Goal: Information Seeking & Learning: Learn about a topic

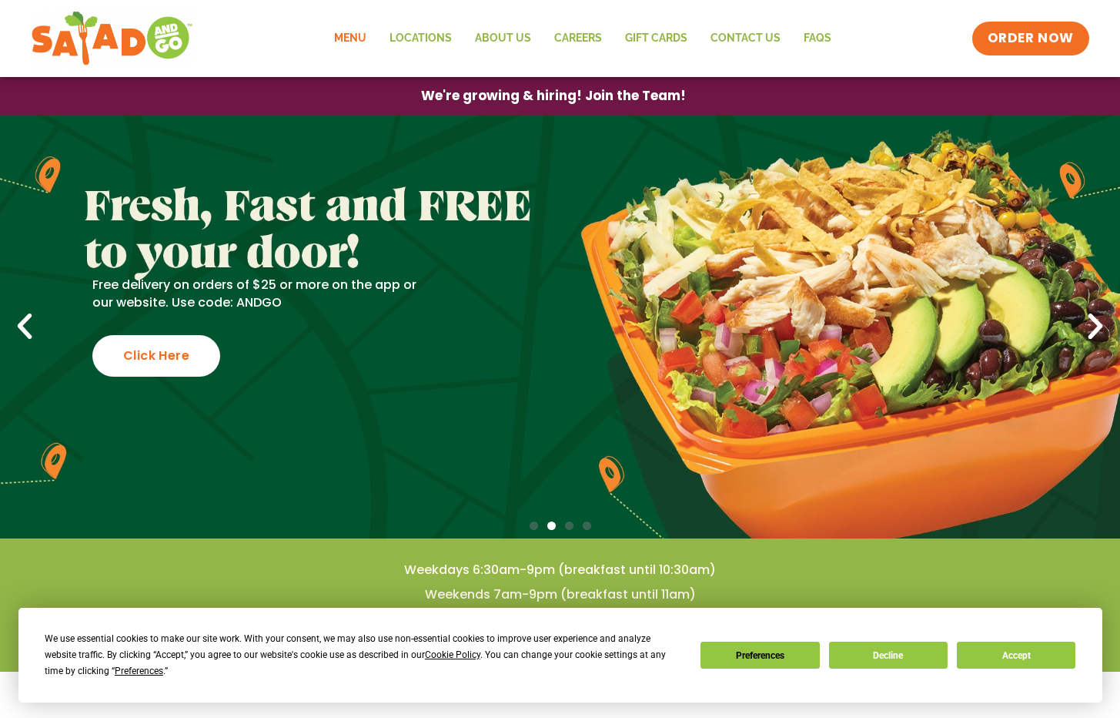
click at [369, 39] on link "Menu" at bounding box center [350, 38] width 55 height 35
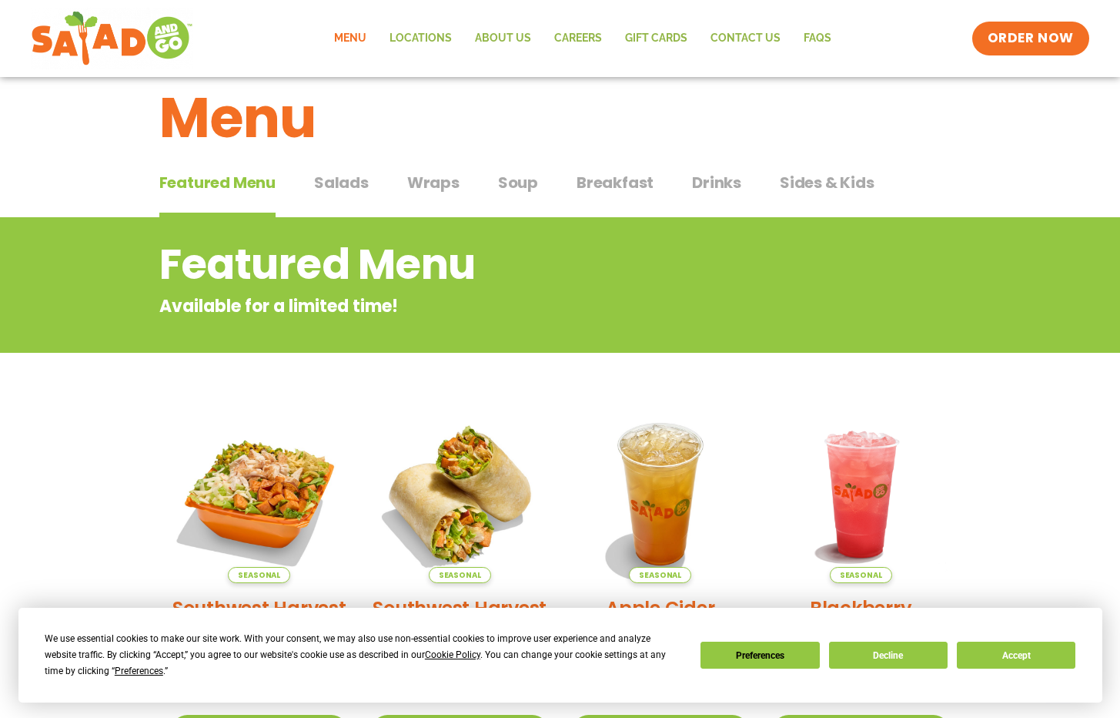
scroll to position [22, 0]
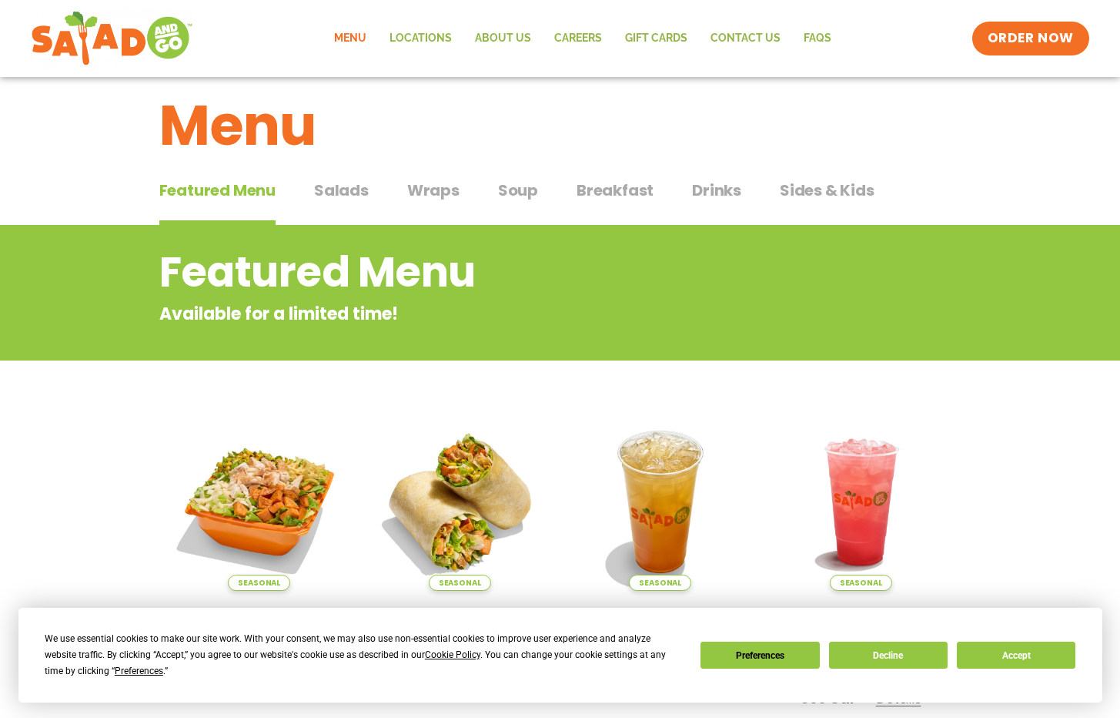
click at [445, 189] on span "Wraps" at bounding box center [433, 190] width 52 height 23
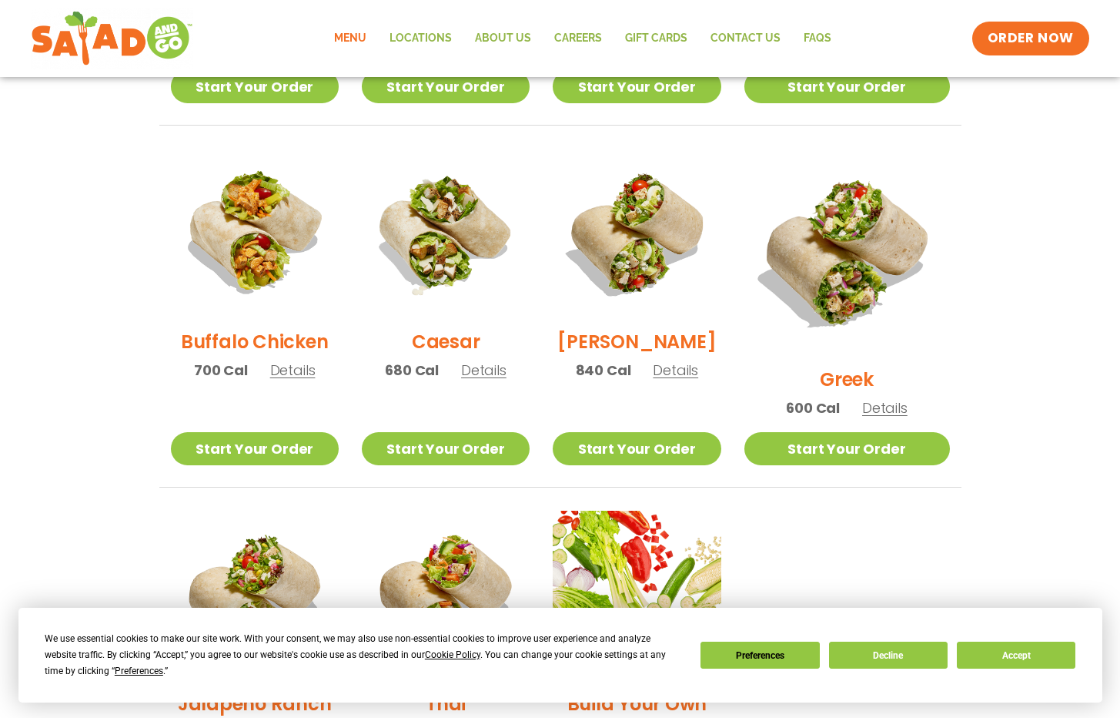
scroll to position [698, 0]
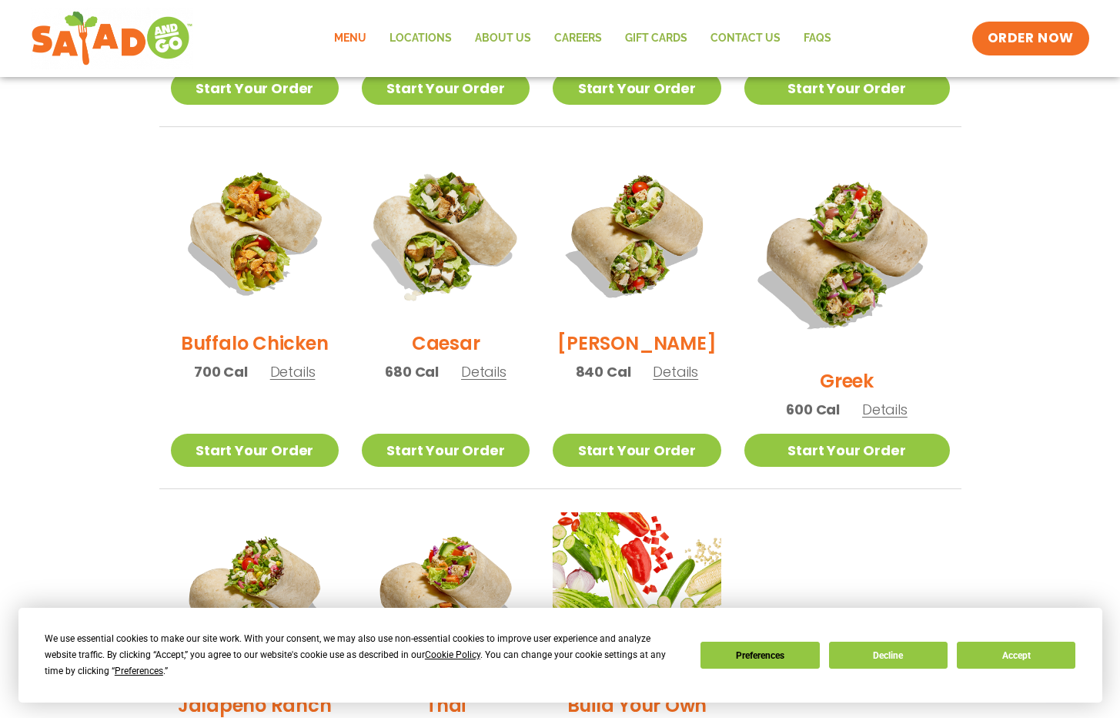
click at [437, 230] on img at bounding box center [445, 234] width 197 height 197
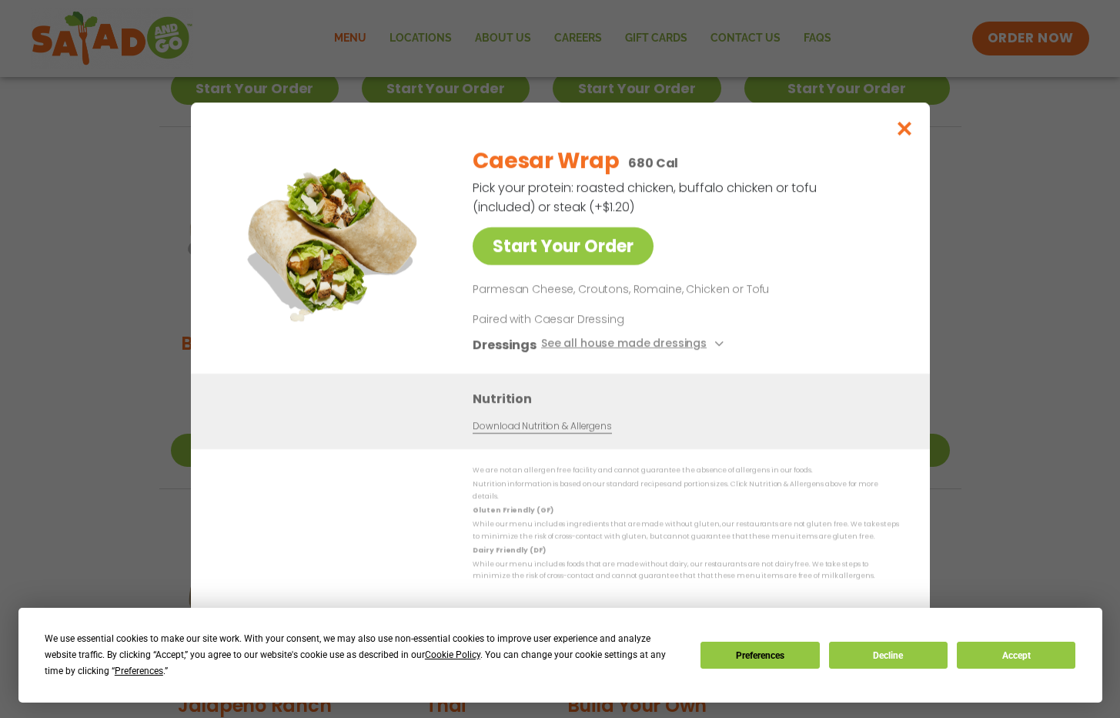
click at [912, 132] on icon "Close modal" at bounding box center [904, 128] width 19 height 16
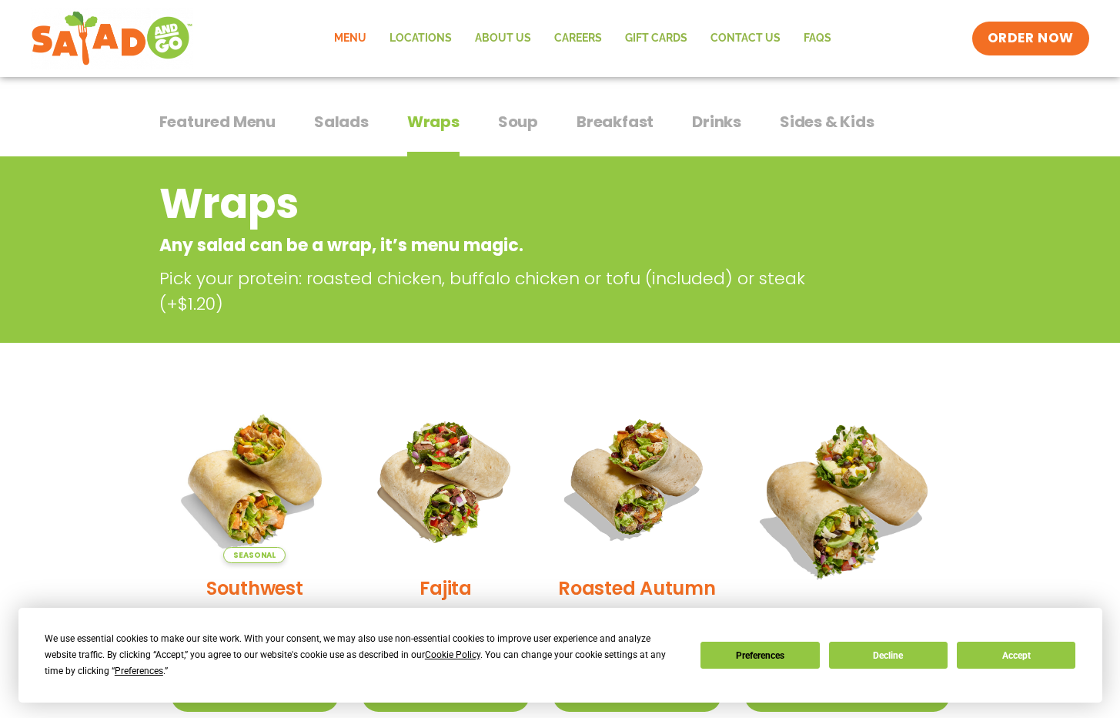
scroll to position [82, 0]
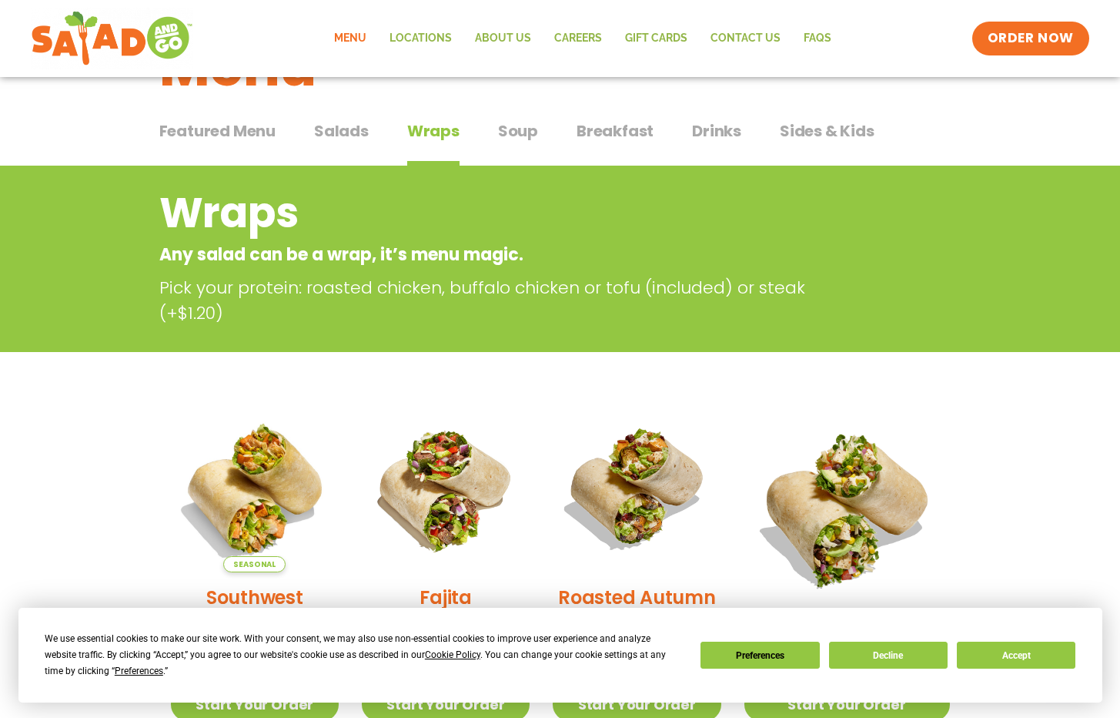
click at [377, 142] on div "Featured Menu Featured Menu Salads Salads Wraps Wraps Soup Soup Breakfast Break…" at bounding box center [560, 140] width 802 height 52
click at [353, 138] on span "Salads" at bounding box center [341, 130] width 55 height 23
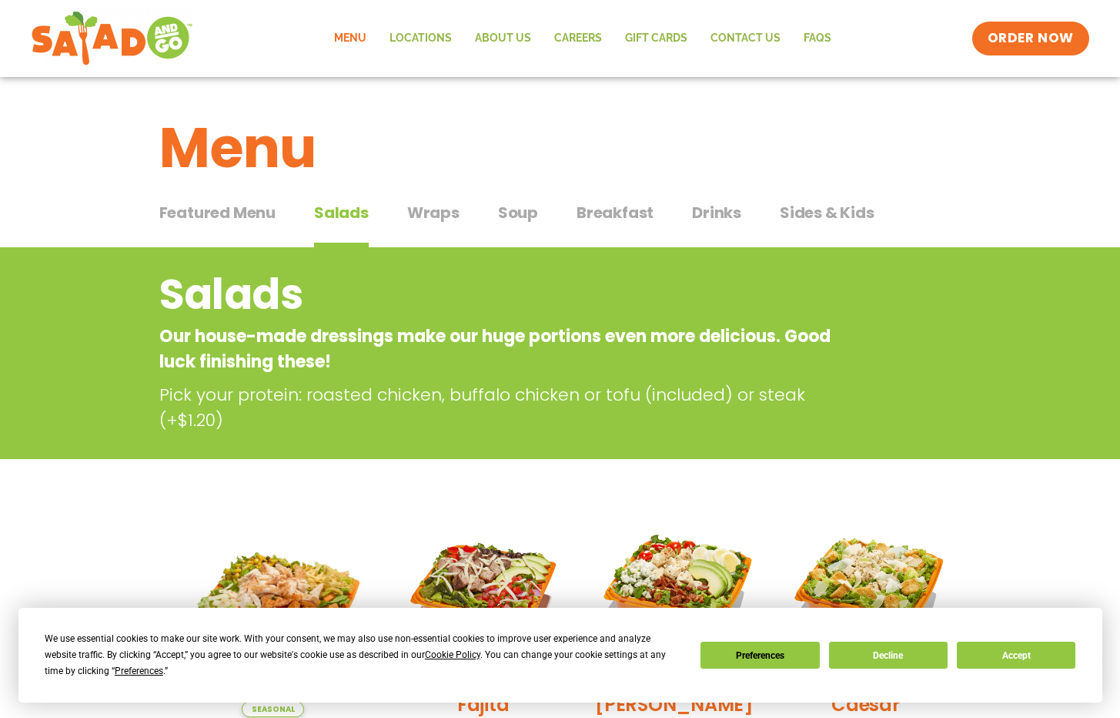
click at [507, 216] on span "Soup" at bounding box center [518, 212] width 40 height 23
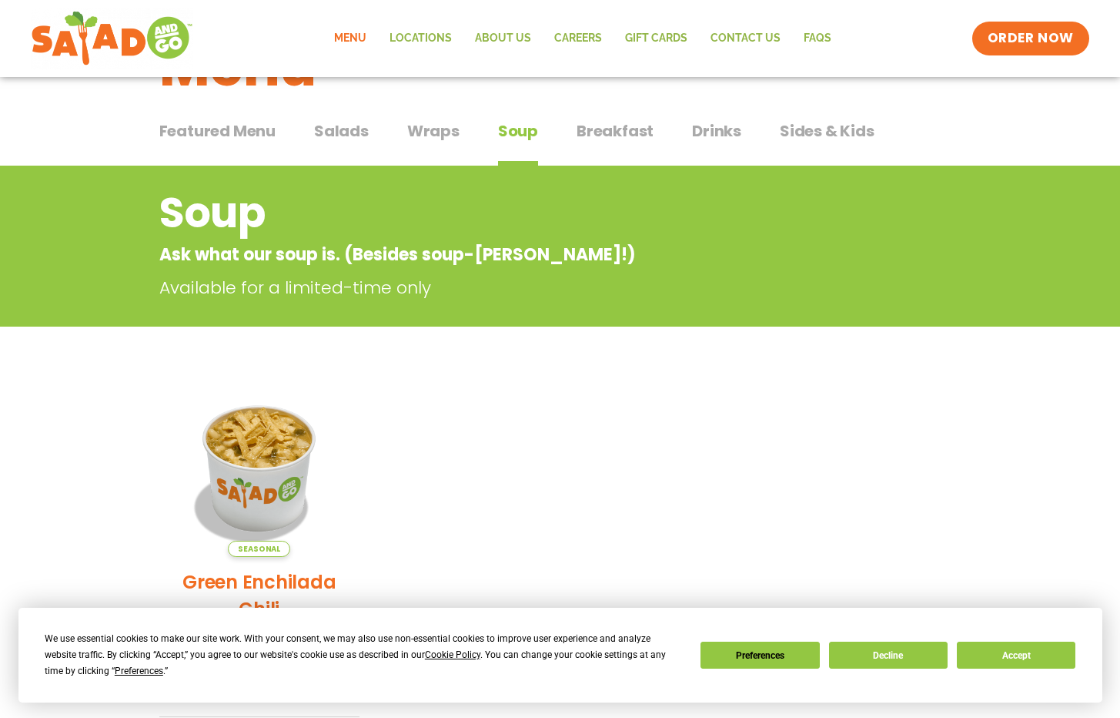
scroll to position [69, 0]
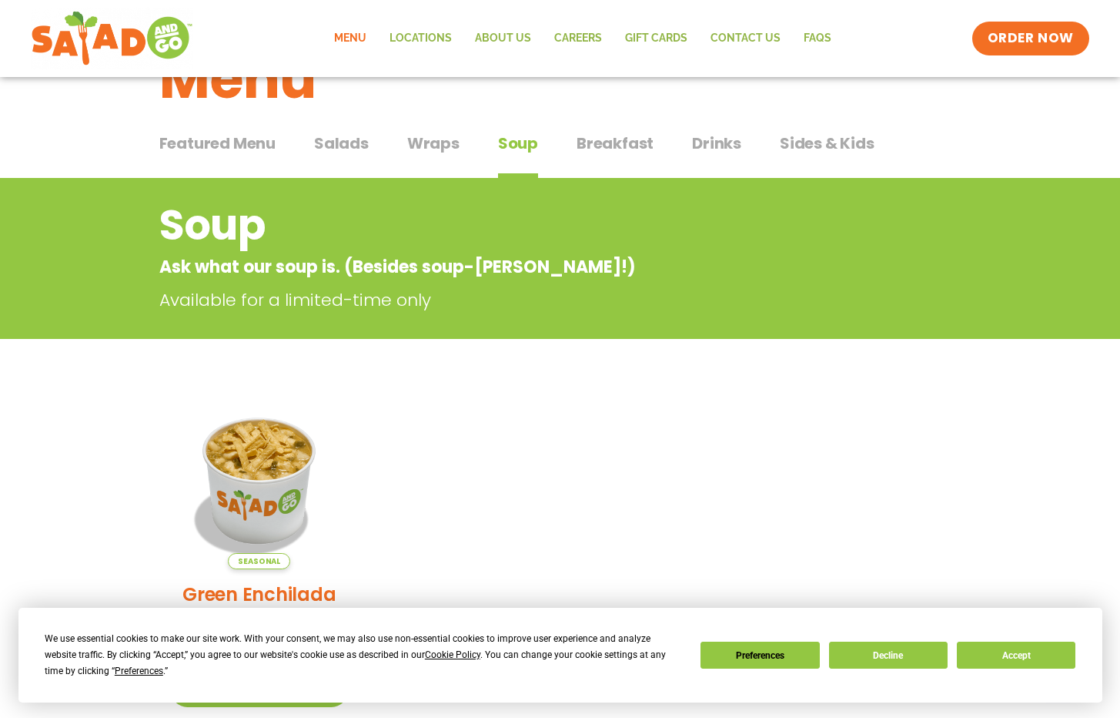
click at [630, 145] on span "Breakfast" at bounding box center [615, 143] width 77 height 23
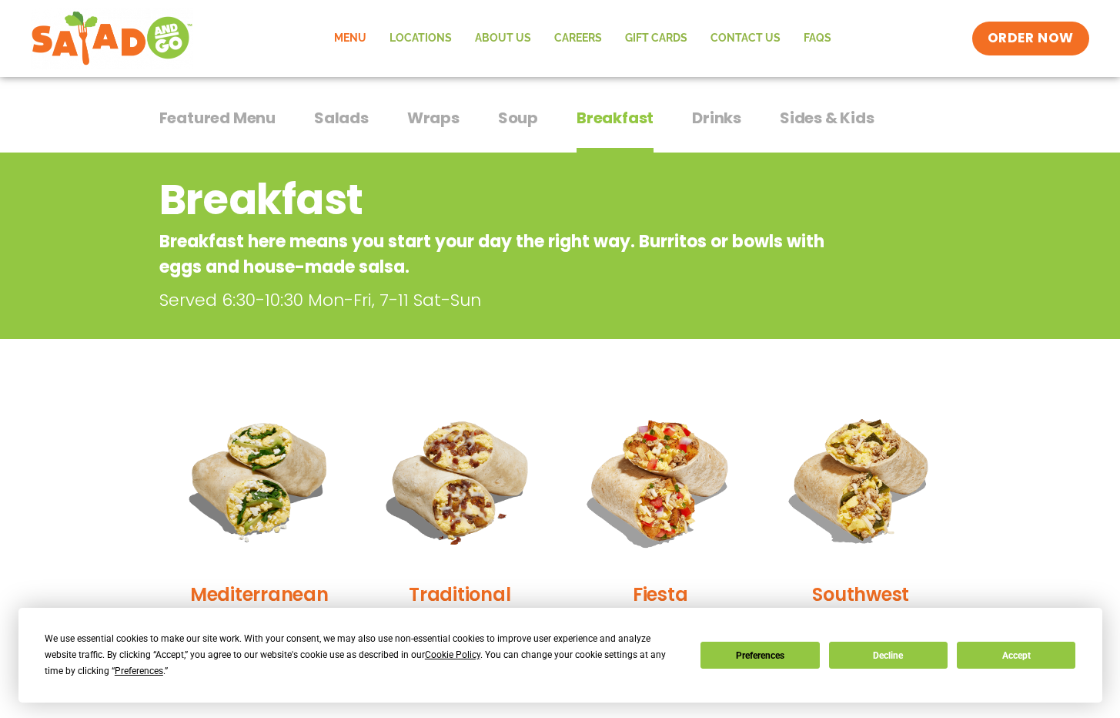
scroll to position [89, 0]
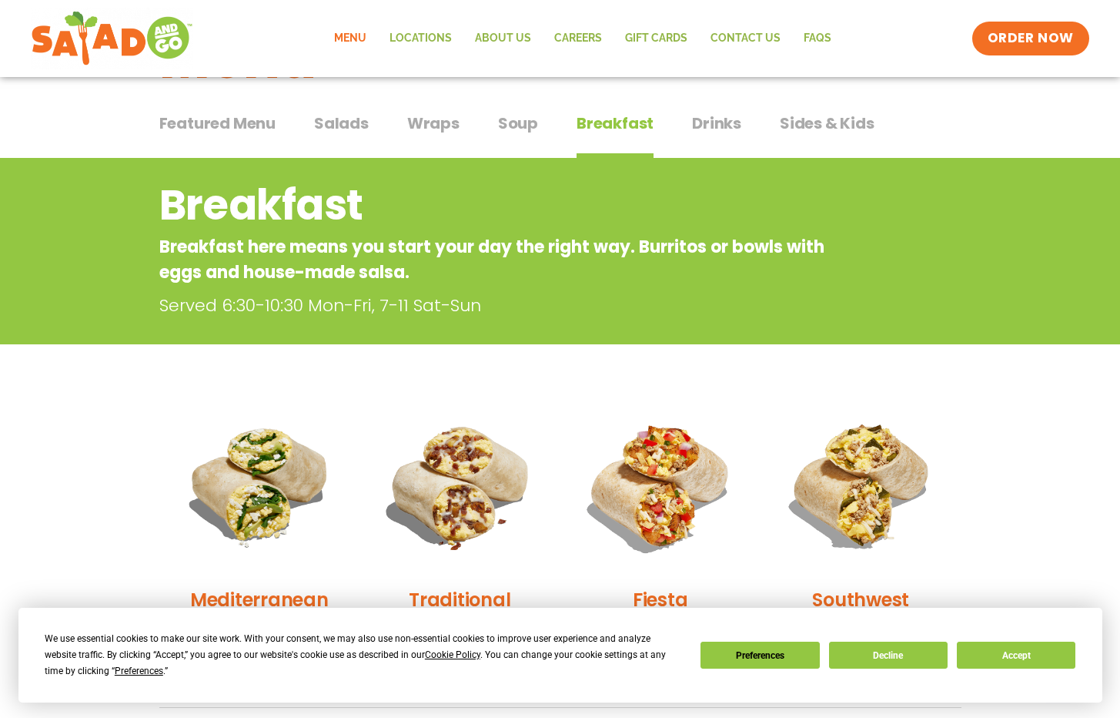
click at [717, 129] on span "Drinks" at bounding box center [716, 123] width 49 height 23
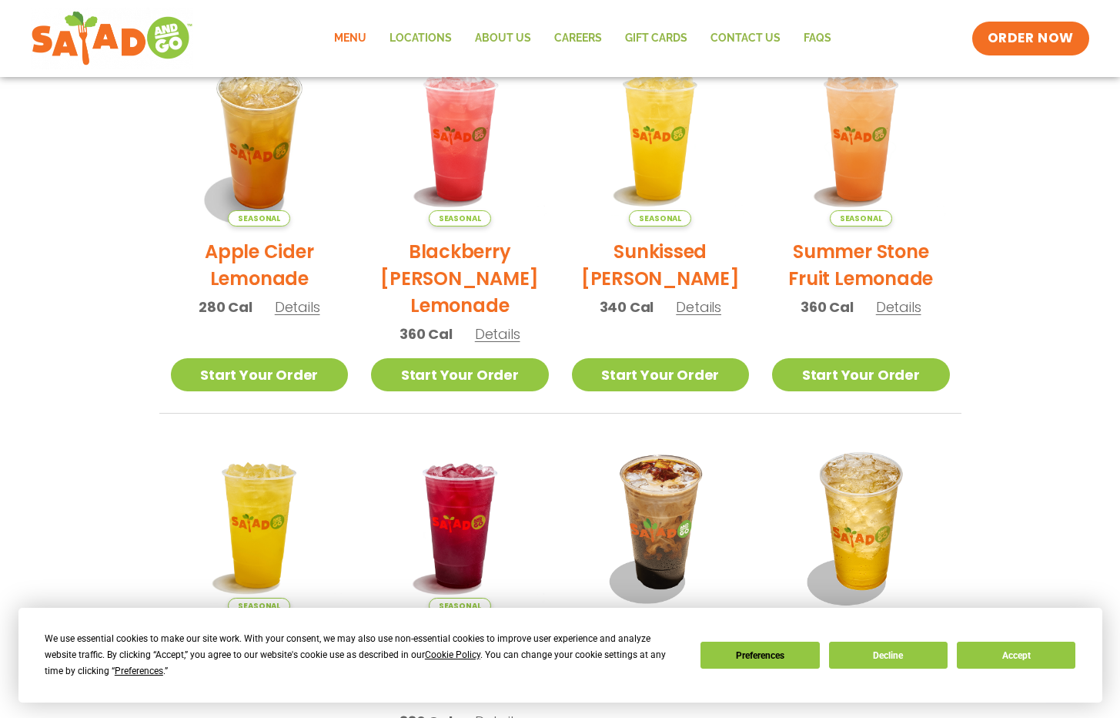
scroll to position [129, 0]
